Goal: Navigation & Orientation: Find specific page/section

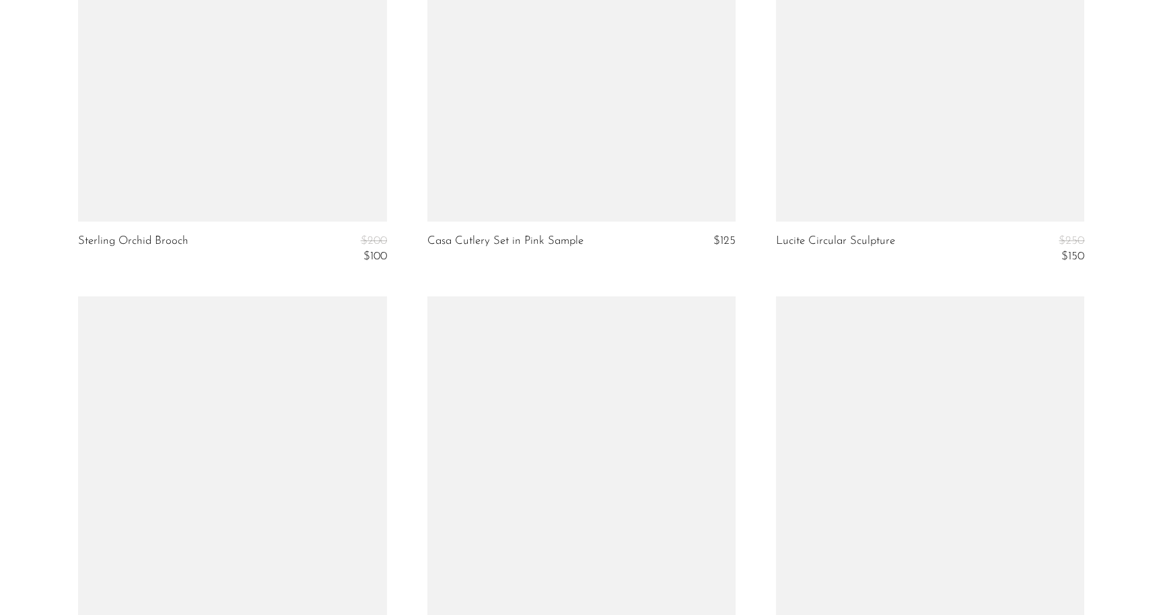
scroll to position [5765, 0]
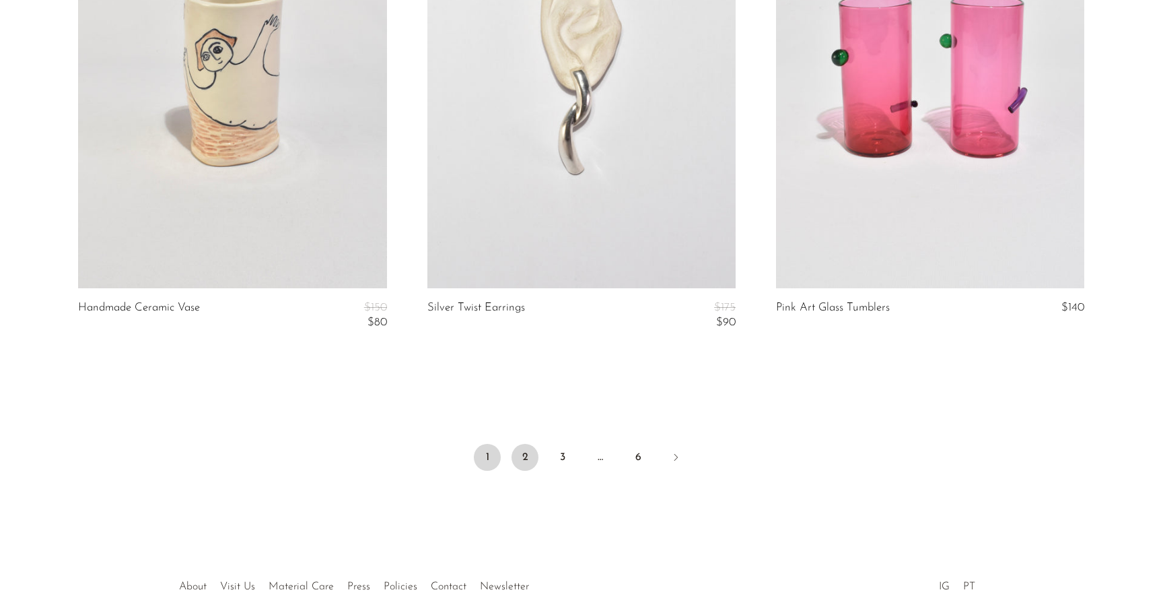
click at [528, 454] on link "2" at bounding box center [525, 457] width 27 height 27
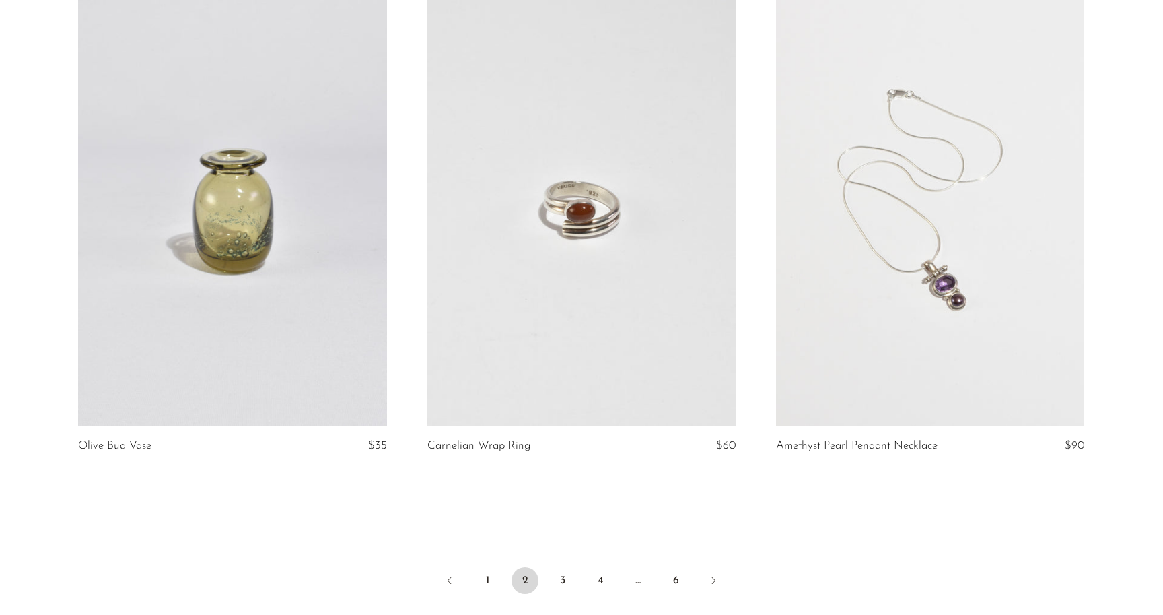
scroll to position [5646, 0]
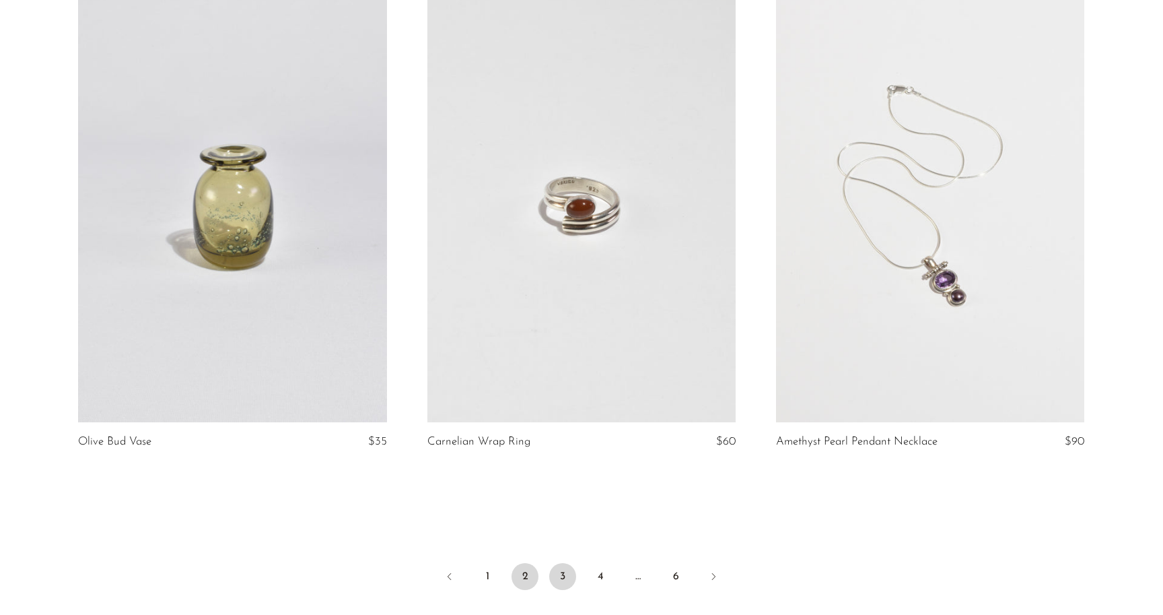
click at [563, 573] on link "3" at bounding box center [562, 576] width 27 height 27
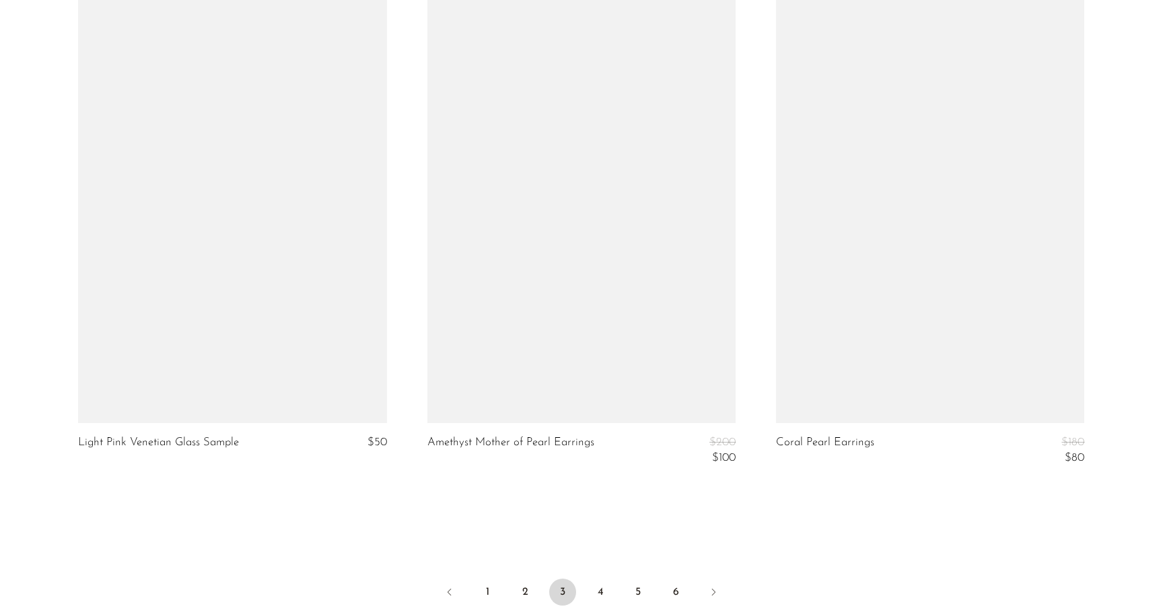
scroll to position [5776, 0]
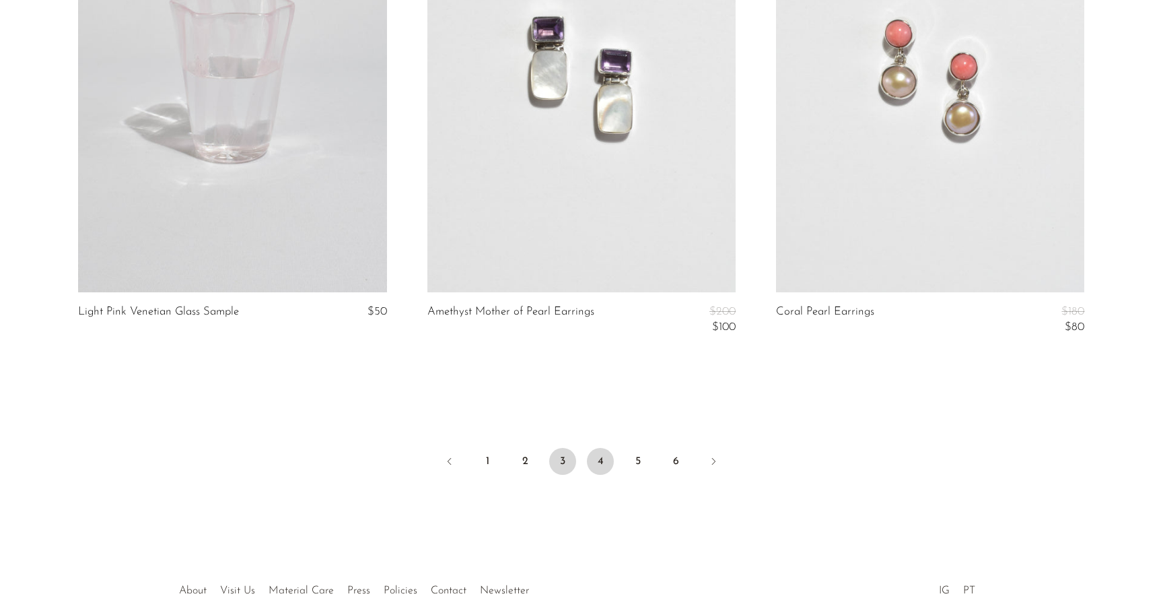
click at [607, 457] on link "4" at bounding box center [600, 461] width 27 height 27
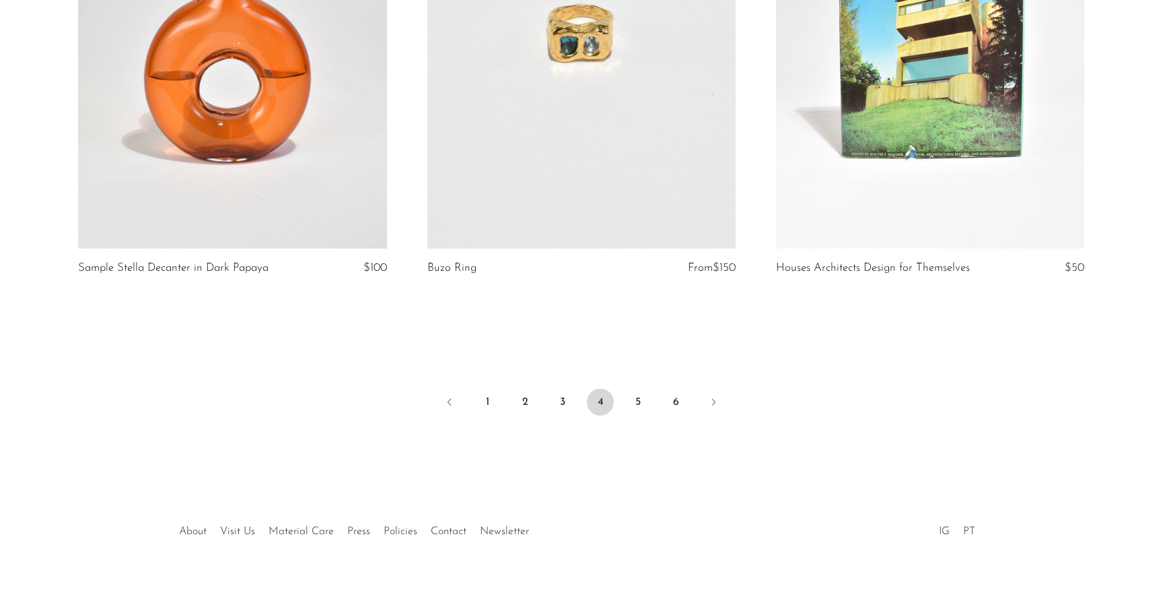
scroll to position [5865, 0]
click at [639, 389] on link "5" at bounding box center [638, 402] width 27 height 27
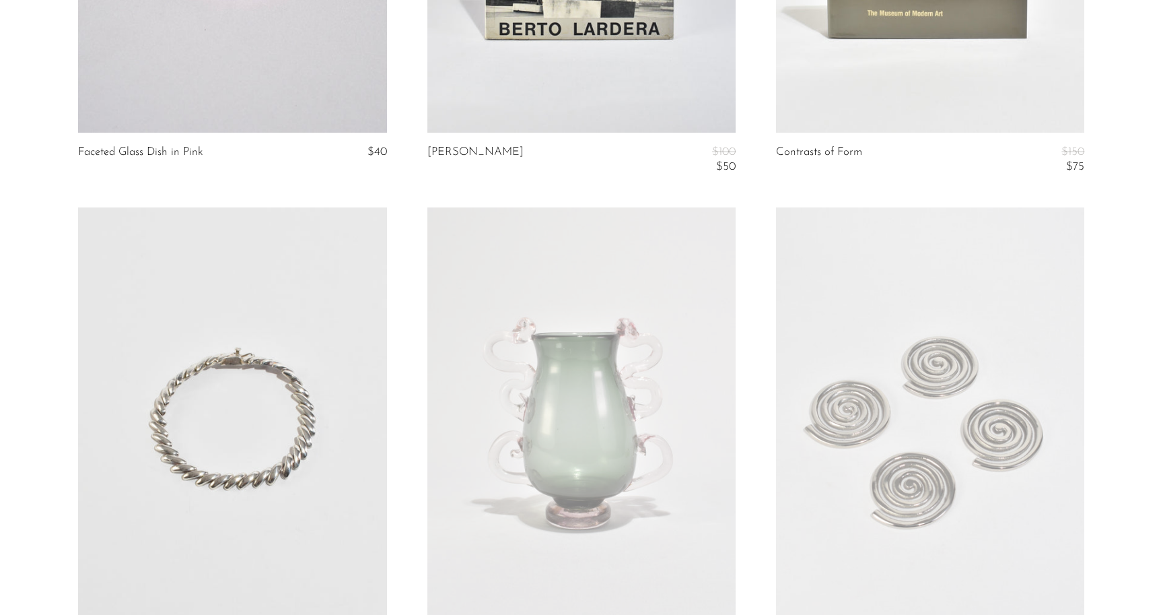
scroll to position [1223, 0]
